Goal: Task Accomplishment & Management: Manage account settings

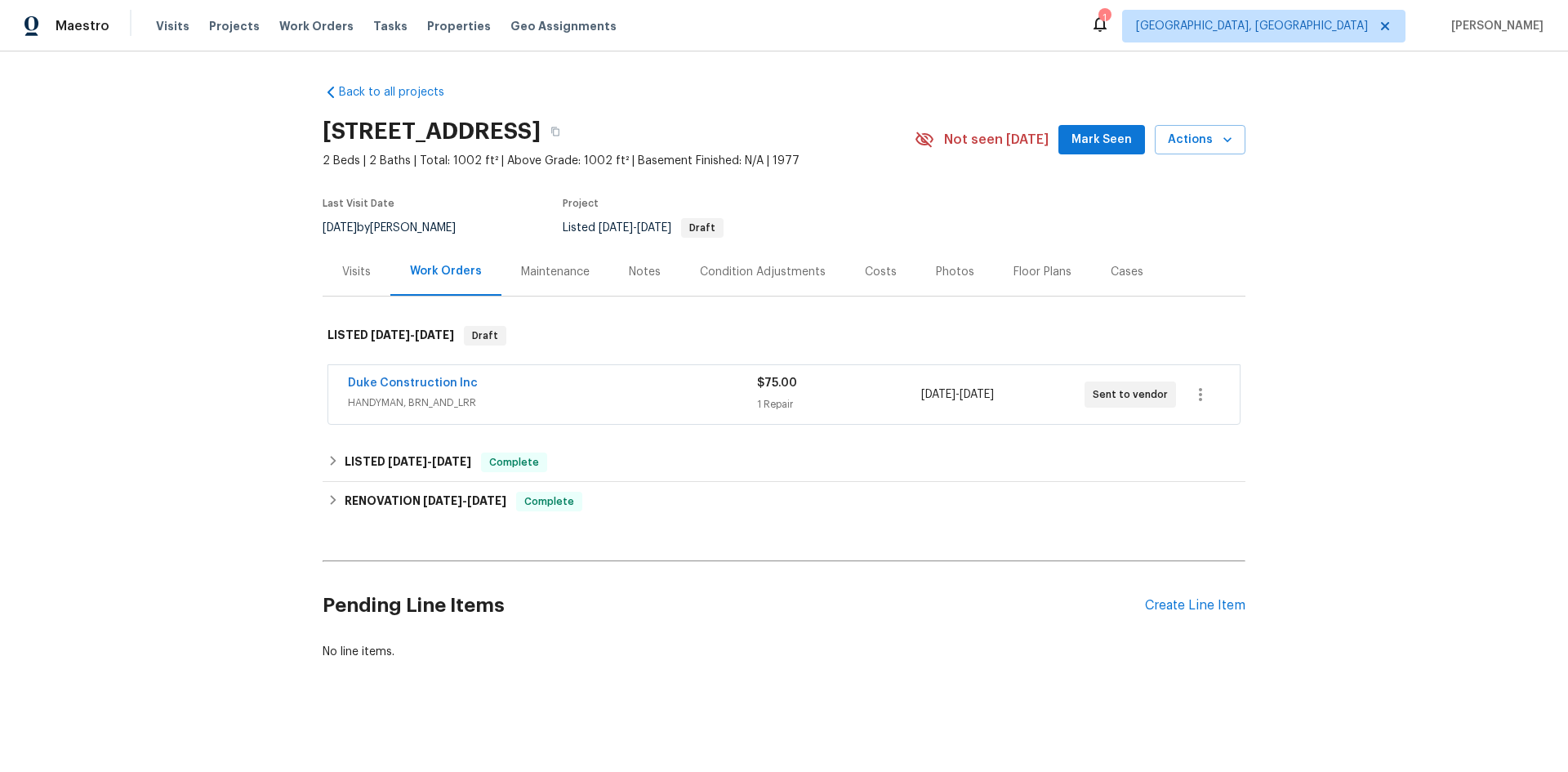
click at [540, 125] on h2 "[STREET_ADDRESS]" at bounding box center [431, 131] width 218 height 16
copy div "[STREET_ADDRESS]"
click at [549, 410] on span "HANDYMAN, BRN_AND_LRR" at bounding box center [552, 402] width 409 height 16
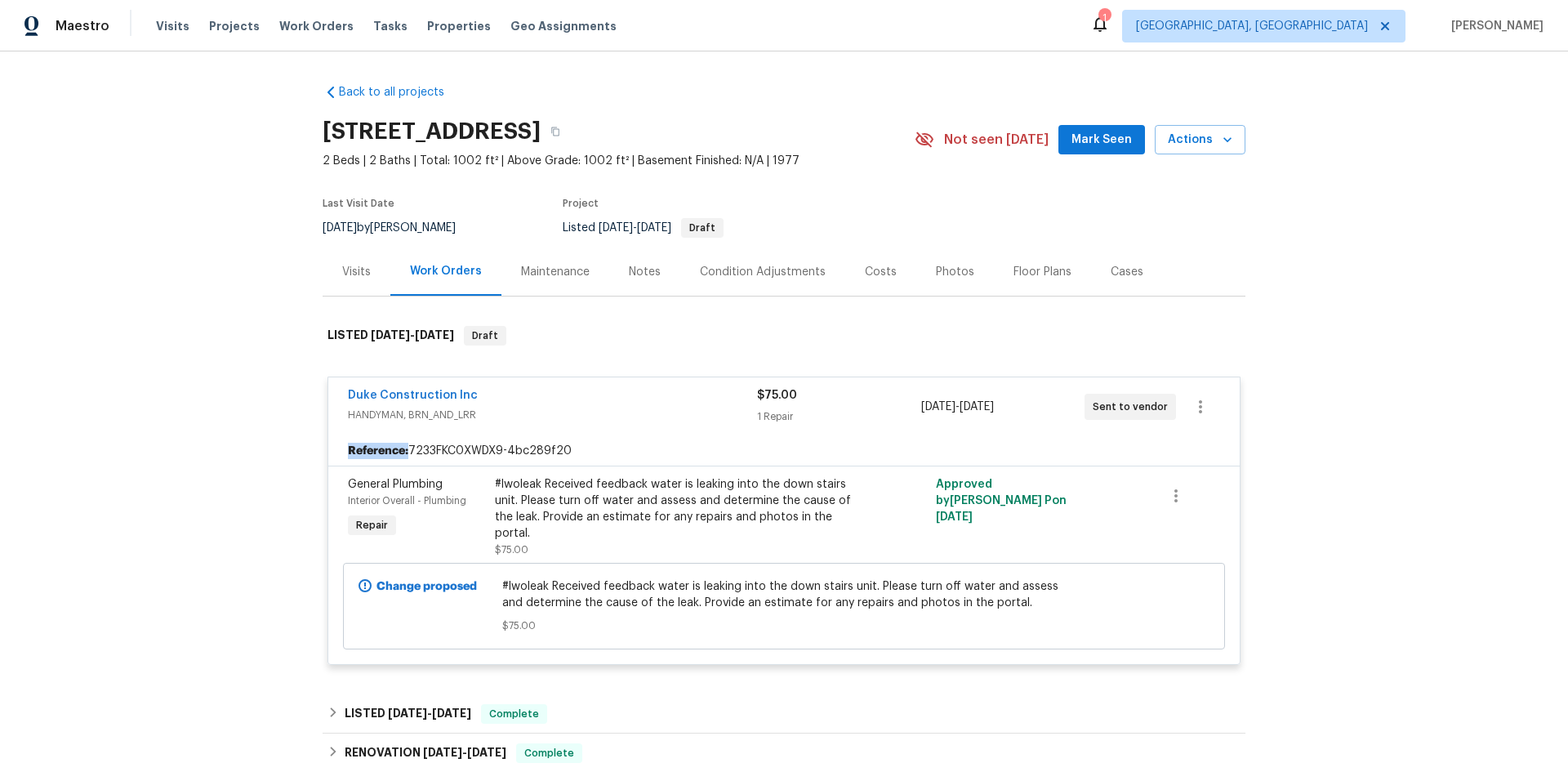
drag, startPoint x: 550, startPoint y: 457, endPoint x: 304, endPoint y: 466, distance: 246.2
click at [304, 466] on div "Back to all projects [STREET_ADDRESS] 2 Beds | 2 Baths | Total: 1002 ft² | Abov…" at bounding box center [784, 411] width 1568 height 720
click at [310, 464] on div "Back to all projects [STREET_ADDRESS] 2 Beds | 2 Baths | Total: 1002 ft² | Abov…" at bounding box center [784, 411] width 1568 height 720
click at [418, 462] on div "Reference: 7233FKC0XWDX9-4bc289f20" at bounding box center [784, 451] width 912 height 30
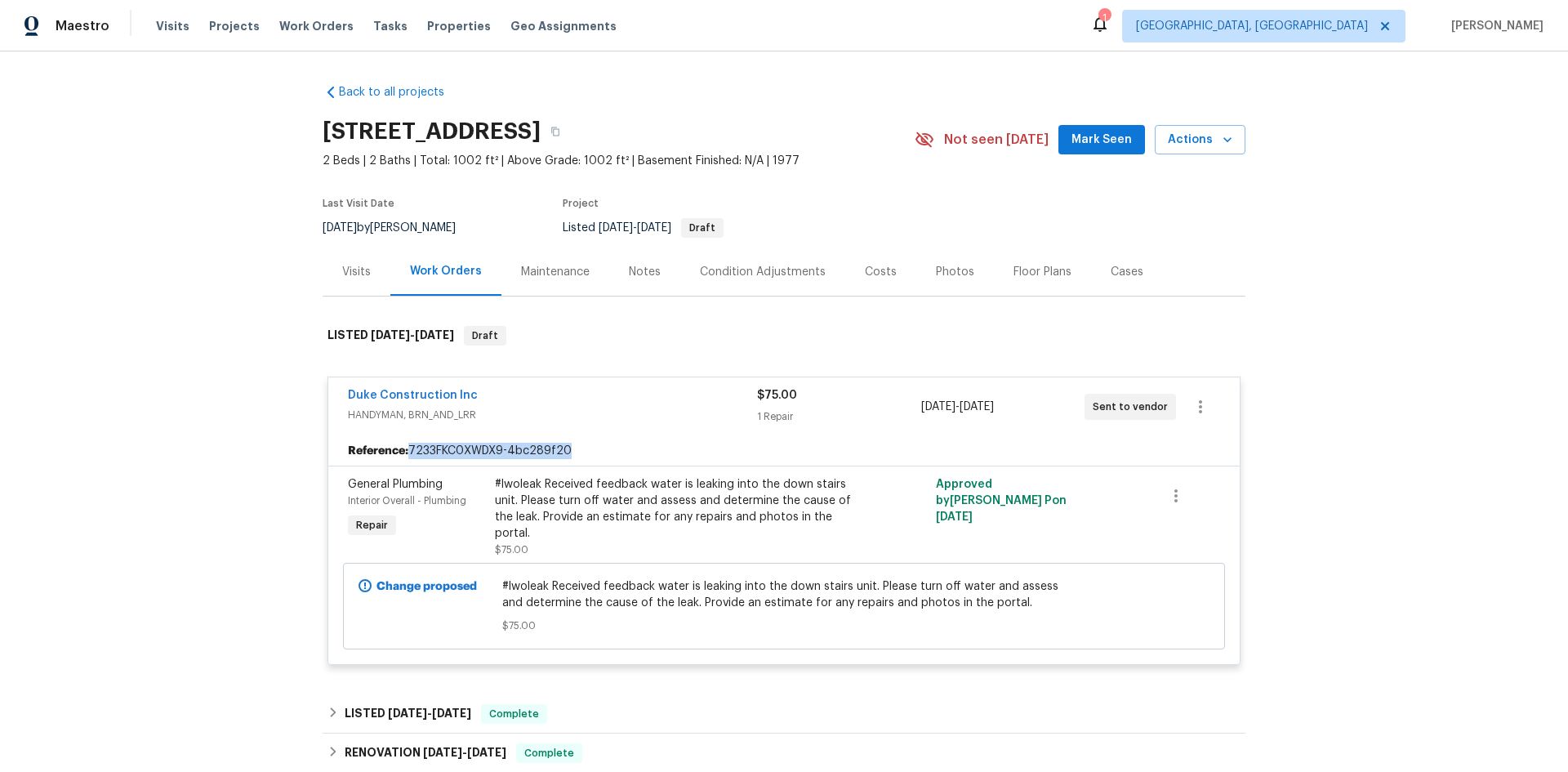
click at [418, 462] on div "Reference: 7233FKC0XWDX9-4bc289f20" at bounding box center [784, 451] width 912 height 30
click at [288, 469] on div "Back to all projects [STREET_ADDRESS] 2 Beds | 2 Baths | Total: 1002 ft² | Abov…" at bounding box center [784, 411] width 1568 height 720
click at [442, 461] on div "Reference: 7233FKC0XWDX9-4bc289f20" at bounding box center [784, 451] width 912 height 30
click at [441, 461] on div "Reference: 7233FKC0XWDX9-4bc289f20" at bounding box center [784, 451] width 912 height 30
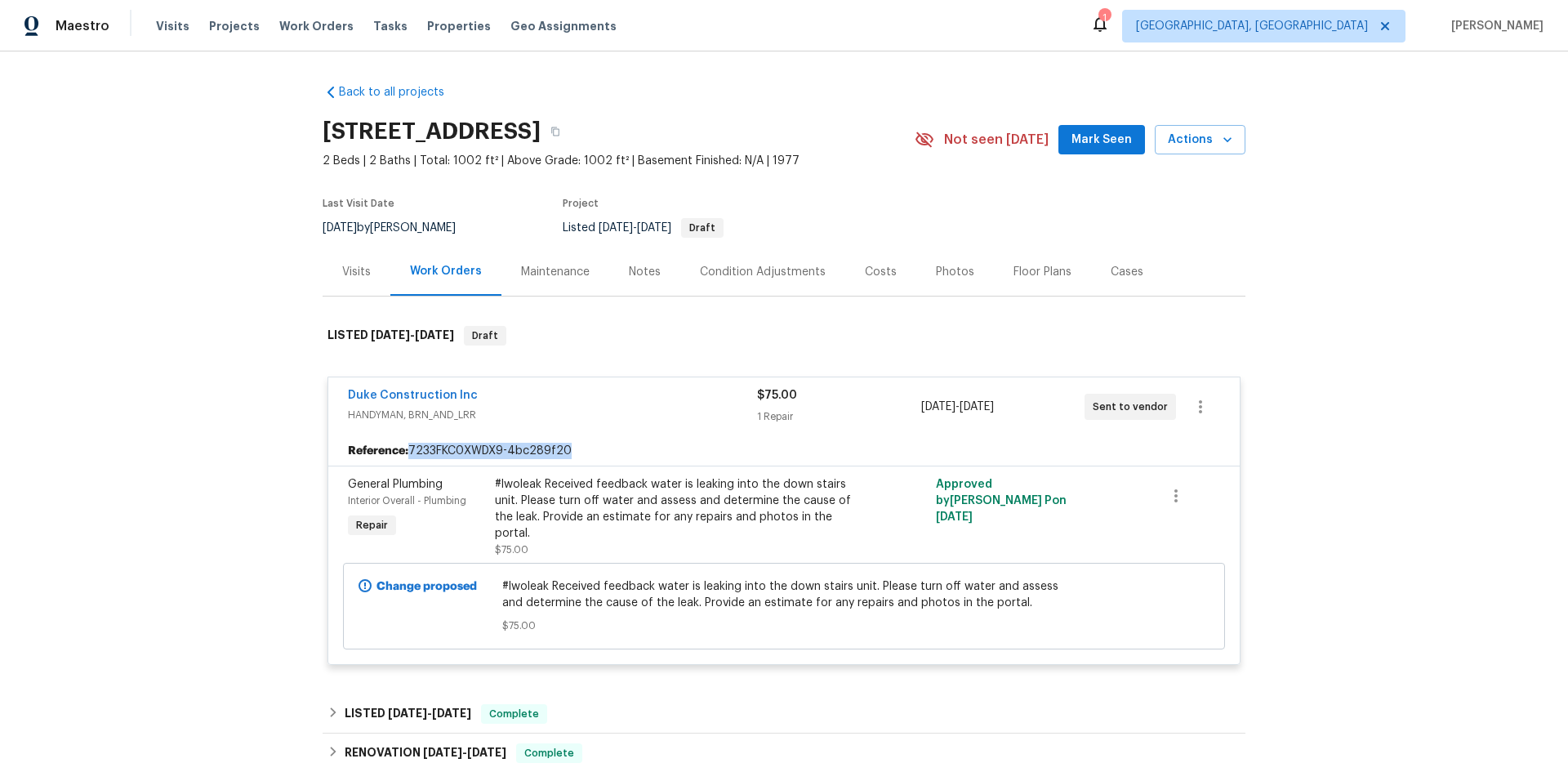
click at [441, 461] on div "Reference: 7233FKC0XWDX9-4bc289f20" at bounding box center [784, 451] width 912 height 30
click at [216, 479] on div "Back to all projects [STREET_ADDRESS] 2 Beds | 2 Baths | Total: 1002 ft² | Abov…" at bounding box center [784, 411] width 1568 height 720
click at [540, 134] on h2 "[STREET_ADDRESS]" at bounding box center [431, 131] width 218 height 16
